Goal: Task Accomplishment & Management: Complete application form

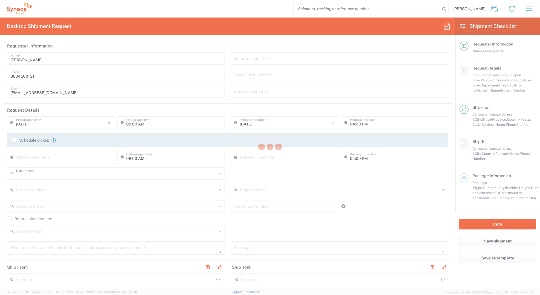
type input "4205"
type input "[US_STATE]"
type input "[GEOGRAPHIC_DATA]"
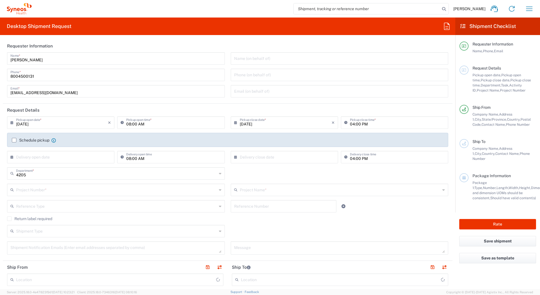
type input "Syneos Health Commercial Servi- [GEOGRAPHIC_DATA] [GEOGRAPHIC_DATA]"
click at [528, 8] on icon "button" at bounding box center [529, 8] width 9 height 9
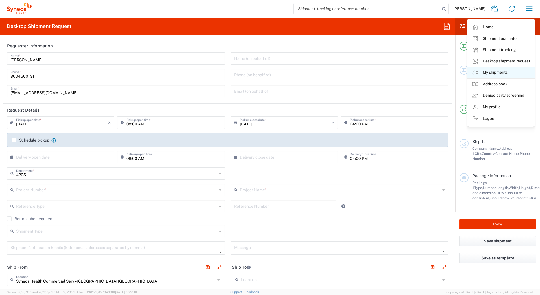
click at [487, 71] on link "My shipments" at bounding box center [500, 72] width 67 height 11
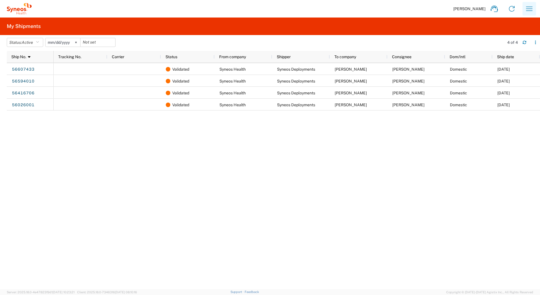
click at [525, 8] on button "button" at bounding box center [529, 9] width 14 height 14
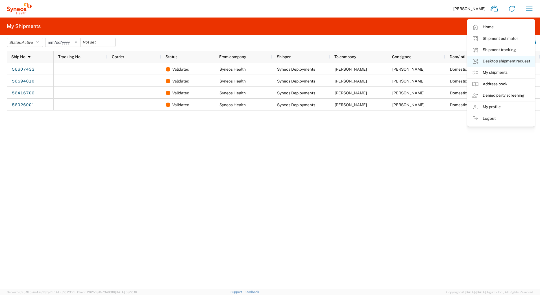
click at [498, 60] on link "Desktop shipment request" at bounding box center [500, 61] width 67 height 11
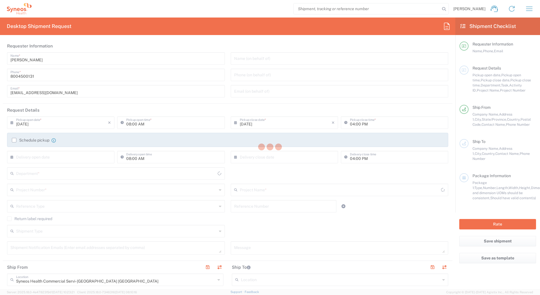
type input "4205"
type input "[US_STATE]"
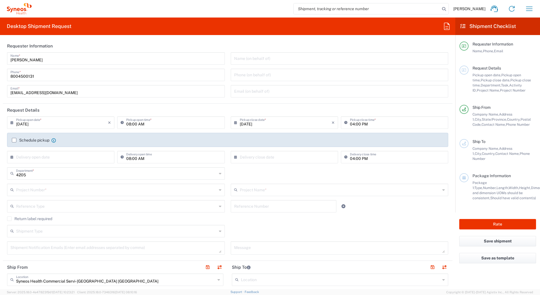
click at [40, 61] on input "[PERSON_NAME]" at bounding box center [115, 58] width 211 height 10
click at [51, 58] on input "[PERSON_NAME]" at bounding box center [115, 58] width 211 height 10
drag, startPoint x: 39, startPoint y: 60, endPoint x: -1, endPoint y: 60, distance: 40.4
click at [0, 60] on html "[PERSON_NAME] Home Shipment estimator Shipment tracking Desktop shipment reques…" at bounding box center [270, 147] width 540 height 295
paste input "Syneos Deployments"
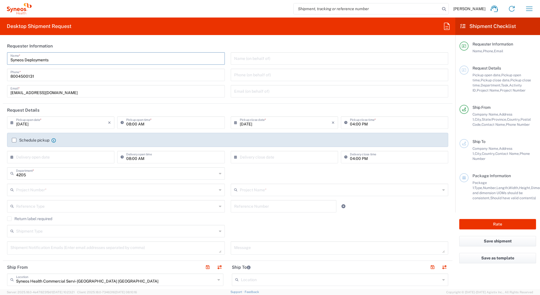
type input "Syneos Deployments"
drag, startPoint x: 219, startPoint y: 44, endPoint x: 197, endPoint y: 59, distance: 26.6
click at [218, 44] on header "Requester Information" at bounding box center [228, 46] width 450 height 13
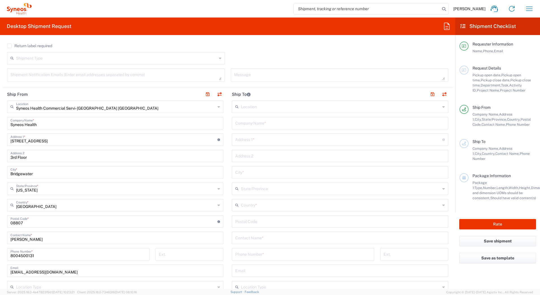
scroll to position [226, 0]
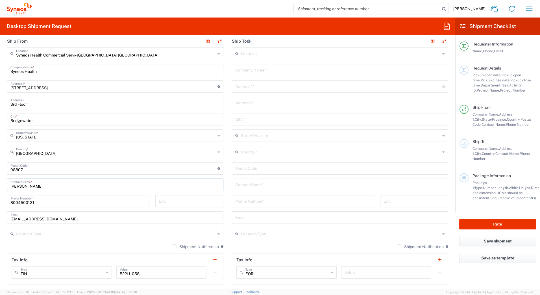
drag, startPoint x: 19, startPoint y: 185, endPoint x: -1, endPoint y: 185, distance: 20.6
click at [0, 185] on html "[PERSON_NAME] Home Shipment estimator Shipment tracking Desktop shipment reques…" at bounding box center [270, 147] width 540 height 295
paste input "Syneos Deployments"
type input "Syneos Deployments"
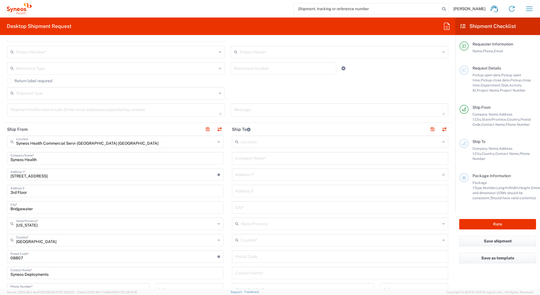
scroll to position [56, 0]
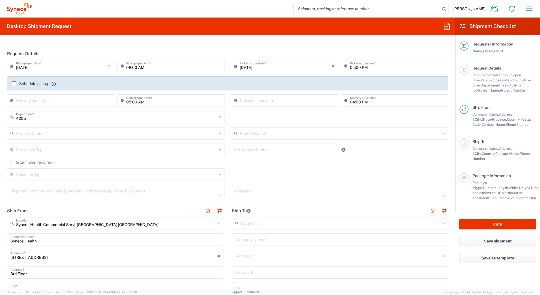
click at [26, 132] on input "text" at bounding box center [116, 133] width 201 height 10
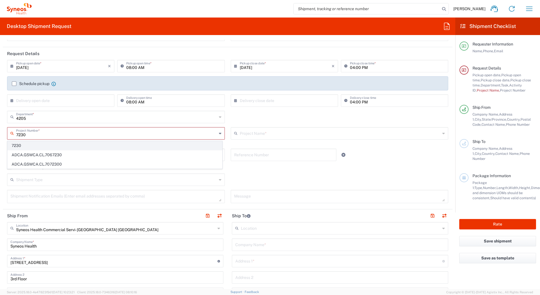
type input "7230"
click at [21, 144] on span "7230" at bounding box center [115, 145] width 214 height 9
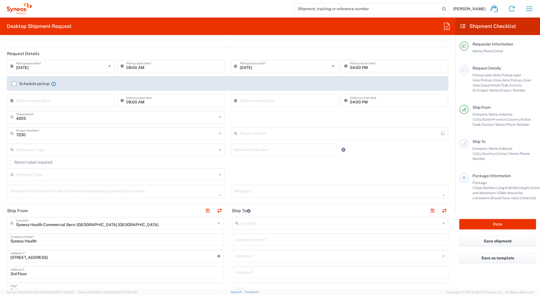
type input "ST-US_GlaxoSmithKline L_Sales"
click at [237, 241] on input "text" at bounding box center [340, 239] width 210 height 10
paste input "[PERSON_NAME] del Rio"
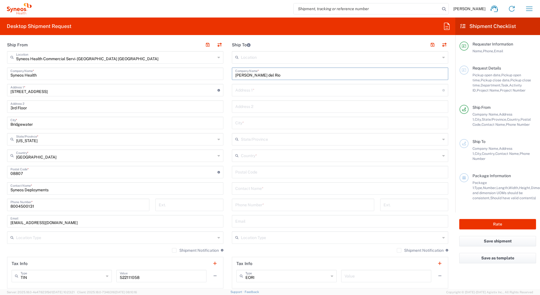
scroll to position [226, 0]
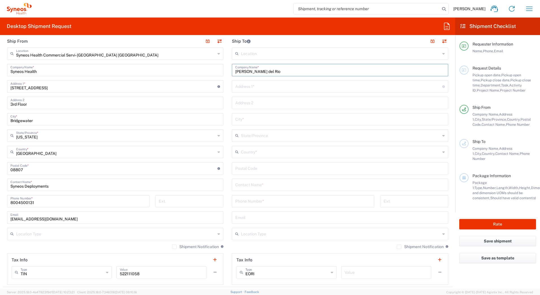
type input "[PERSON_NAME] del Rio"
click at [239, 184] on input "text" at bounding box center [340, 184] width 210 height 10
paste input "[PERSON_NAME] del Rio"
type input "[PERSON_NAME] del Rio"
click at [244, 85] on input "text" at bounding box center [338, 86] width 207 height 10
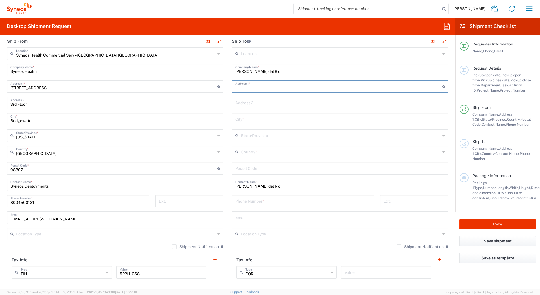
paste input "[STREET_ADDRESS]"
type input "[STREET_ADDRESS]"
click at [244, 120] on input "text" at bounding box center [340, 119] width 210 height 10
paste input "Yardley"
type input "Yardley"
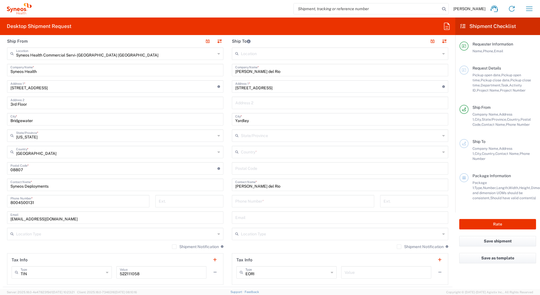
click at [238, 166] on input "undefined" at bounding box center [340, 168] width 210 height 10
paste input "19067"
type input "19067"
click at [243, 201] on input "tel" at bounding box center [303, 201] width 136 height 10
paste input "2159155457"
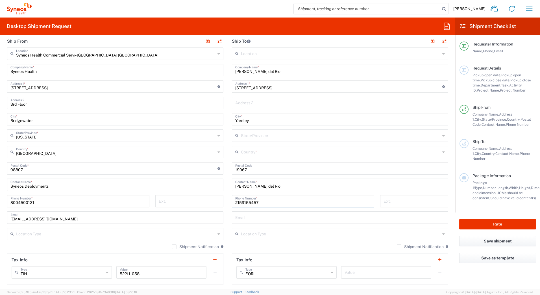
type input "2159155457"
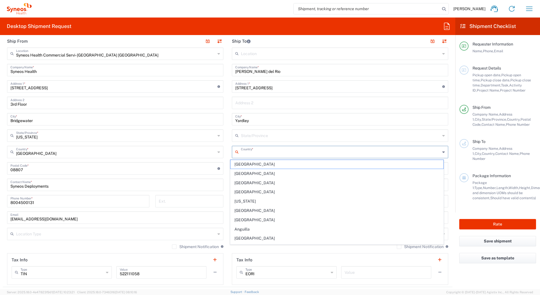
click at [243, 154] on input "text" at bounding box center [340, 152] width 199 height 10
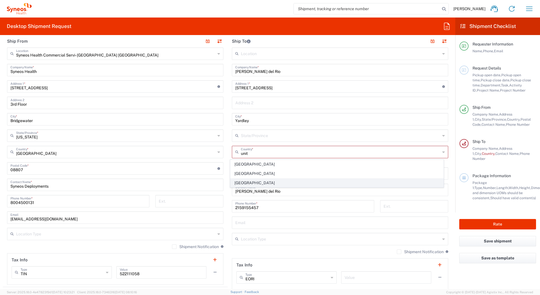
click at [258, 181] on span "[GEOGRAPHIC_DATA]" at bounding box center [336, 182] width 213 height 9
type input "[GEOGRAPHIC_DATA]"
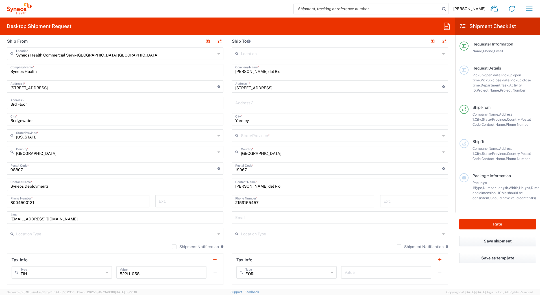
click at [249, 135] on input "text" at bounding box center [340, 135] width 199 height 10
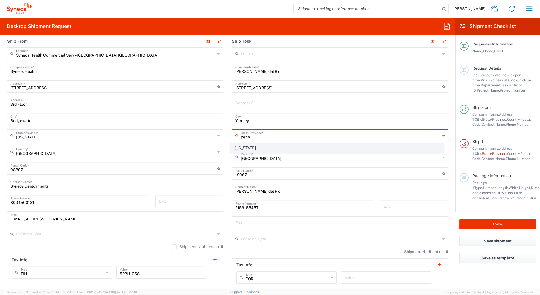
click at [268, 145] on span "[US_STATE]" at bounding box center [336, 147] width 213 height 9
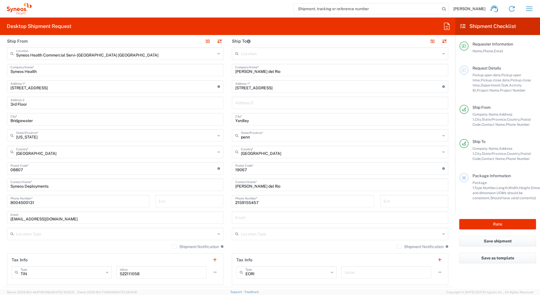
type input "[US_STATE]"
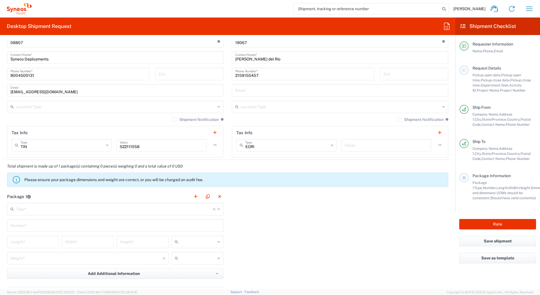
scroll to position [395, 0]
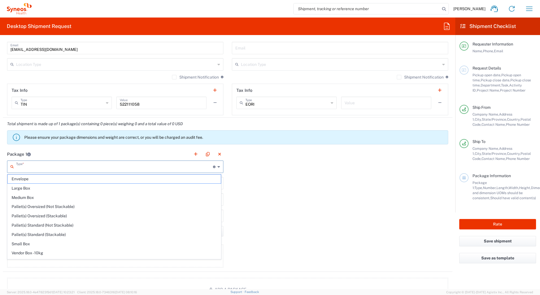
click at [51, 168] on input "text" at bounding box center [114, 166] width 197 height 10
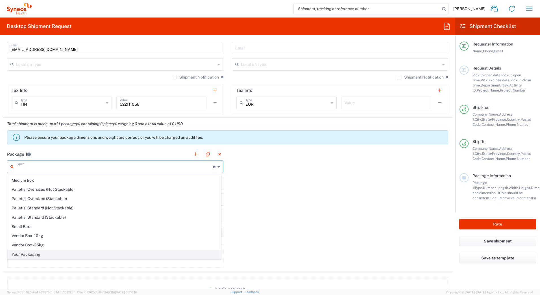
click at [37, 255] on span "Your Packaging" at bounding box center [114, 254] width 213 height 9
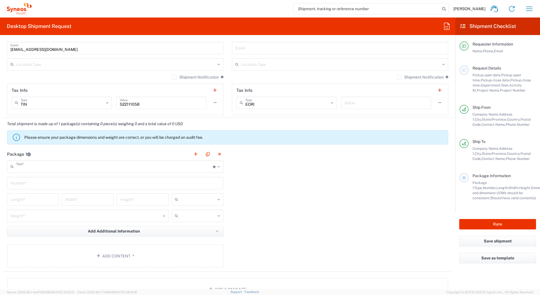
type input "Your Packaging"
click at [17, 184] on input "text" at bounding box center [115, 183] width 210 height 10
type input "1"
click at [14, 200] on input "number" at bounding box center [32, 199] width 45 height 10
type input "18"
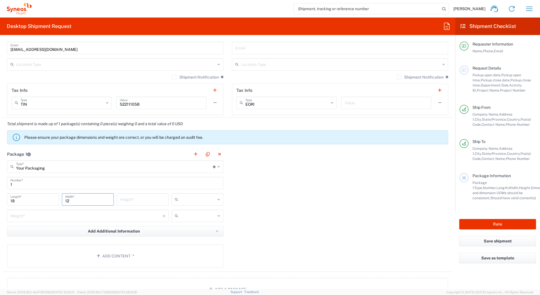
type input "12"
type input "6"
click at [193, 200] on input "text" at bounding box center [197, 199] width 35 height 9
click at [183, 232] on span "in" at bounding box center [195, 230] width 50 height 9
type input "in"
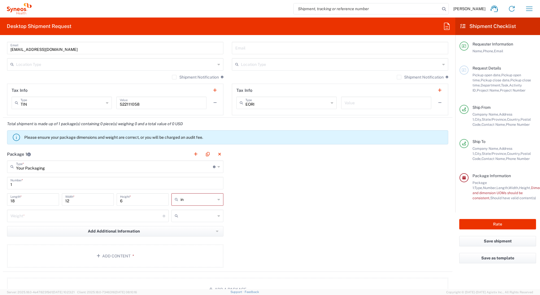
click at [73, 215] on input "number" at bounding box center [86, 215] width 152 height 10
type input "10"
click at [208, 213] on input "text" at bounding box center [197, 215] width 35 height 9
click at [183, 238] on span "lbs" at bounding box center [195, 237] width 50 height 9
type input "lbs"
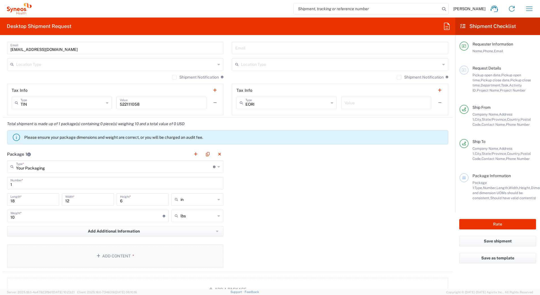
click at [119, 256] on button "Add Content *" at bounding box center [115, 255] width 216 height 23
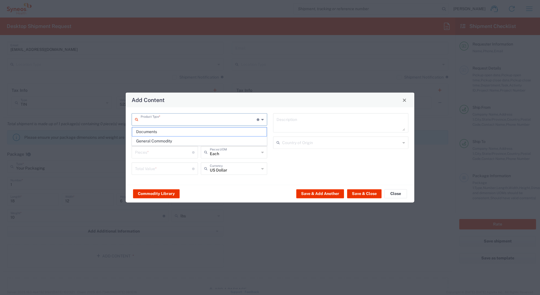
click at [167, 117] on input "text" at bounding box center [199, 119] width 116 height 10
click at [158, 139] on span "General Commodity" at bounding box center [199, 141] width 134 height 9
type input "General Commodity"
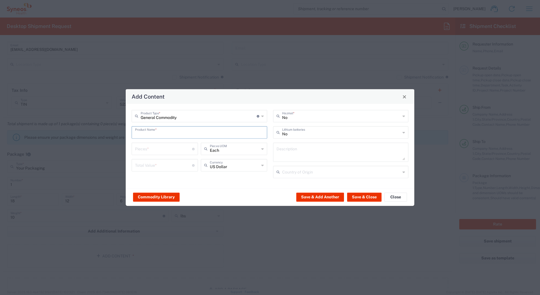
click at [154, 134] on input "text" at bounding box center [199, 132] width 129 height 10
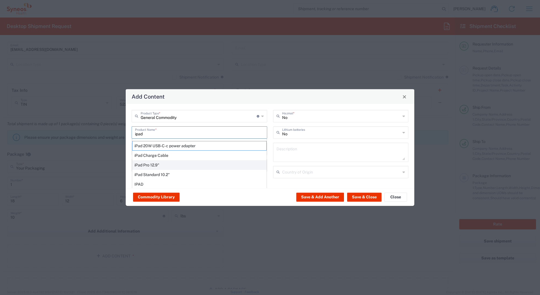
click at [152, 165] on div "iPad Pro 12.9"" at bounding box center [199, 165] width 134 height 10
type input "iPad Pro 12.9""
type input "1"
type textarea "iPad Pro 12.9""
type input "[GEOGRAPHIC_DATA]"
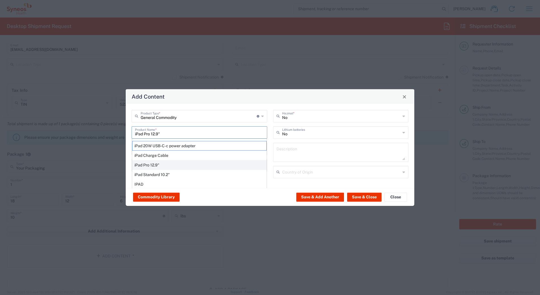
type input "Yes"
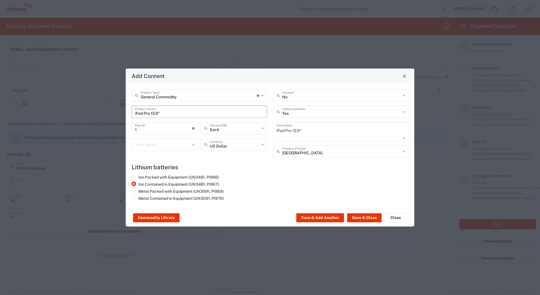
click at [149, 144] on input "number" at bounding box center [163, 144] width 57 height 10
type input "1000"
click at [354, 216] on button "Save & Close" at bounding box center [364, 217] width 34 height 9
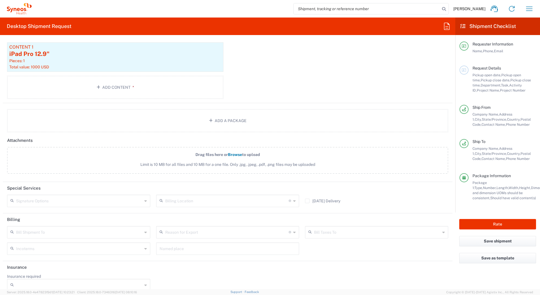
scroll to position [606, 0]
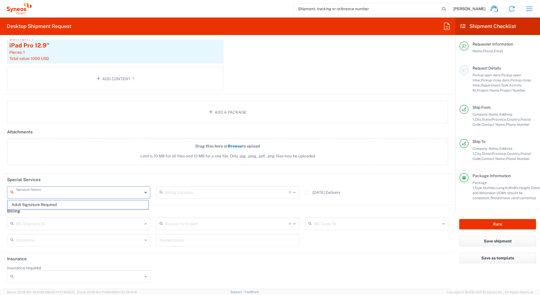
click at [31, 193] on input "text" at bounding box center [79, 192] width 126 height 10
click at [31, 204] on span "Adult Signature Required" at bounding box center [78, 204] width 141 height 9
type input "Adult Signature Required"
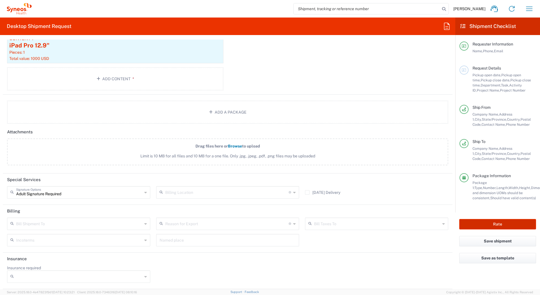
click at [487, 226] on button "Rate" at bounding box center [497, 224] width 77 height 10
type input "7230"
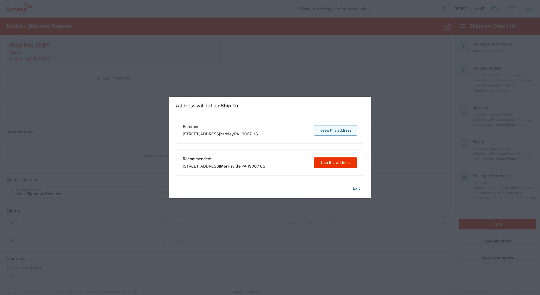
click at [335, 130] on button "Keep this address" at bounding box center [335, 130] width 43 height 10
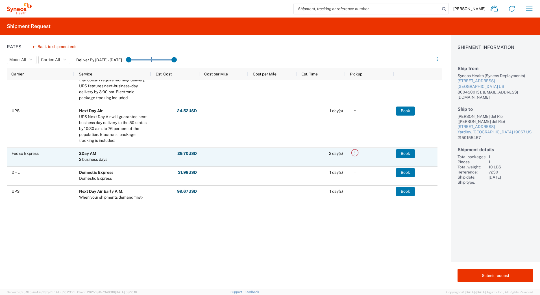
scroll to position [254, 0]
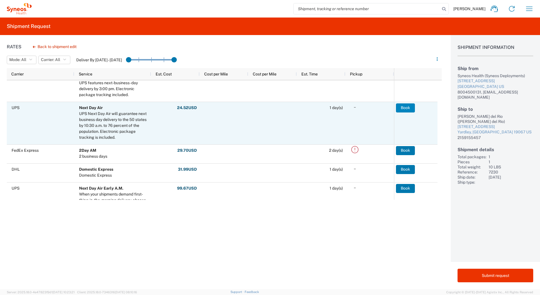
click at [403, 106] on button "Book" at bounding box center [405, 107] width 19 height 9
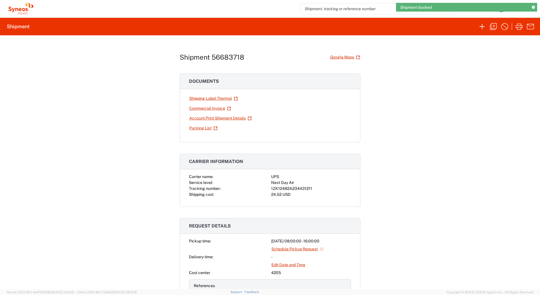
click at [300, 188] on div "1ZK12482A234431211" at bounding box center [311, 189] width 80 height 6
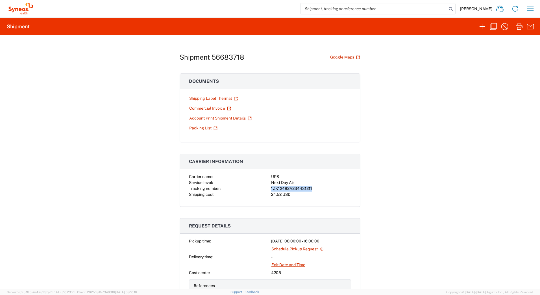
copy div "1ZK12482A234431211"
click at [520, 26] on icon "button" at bounding box center [519, 26] width 9 height 9
